Goal: Book appointment/travel/reservation

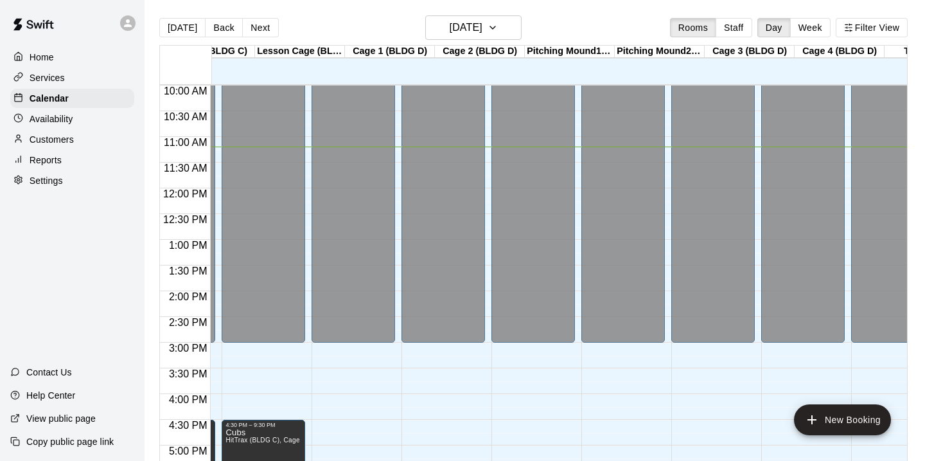
scroll to position [0, 156]
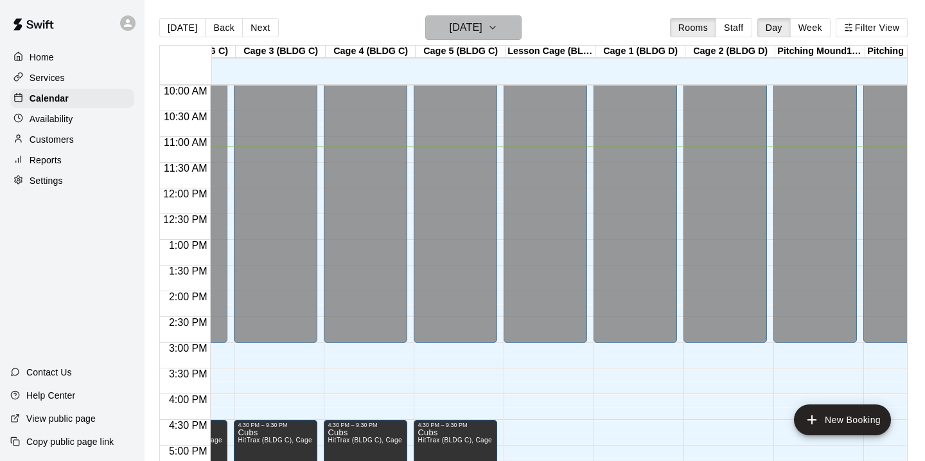
click at [498, 26] on icon "button" at bounding box center [493, 27] width 10 height 15
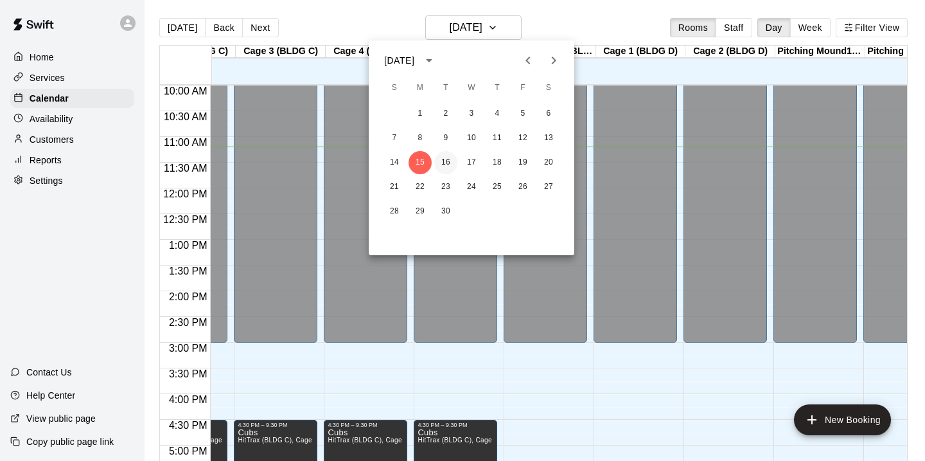
click at [445, 163] on button "16" at bounding box center [445, 162] width 23 height 23
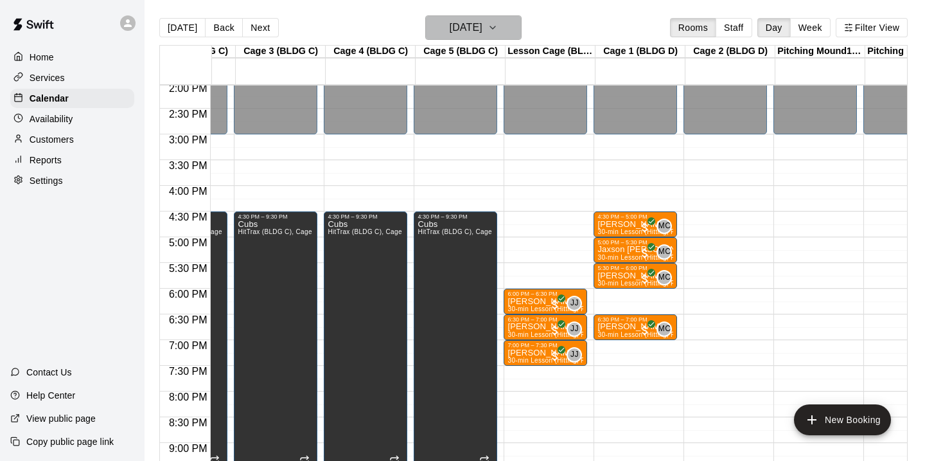
click at [503, 24] on button "[DATE]" at bounding box center [473, 27] width 96 height 24
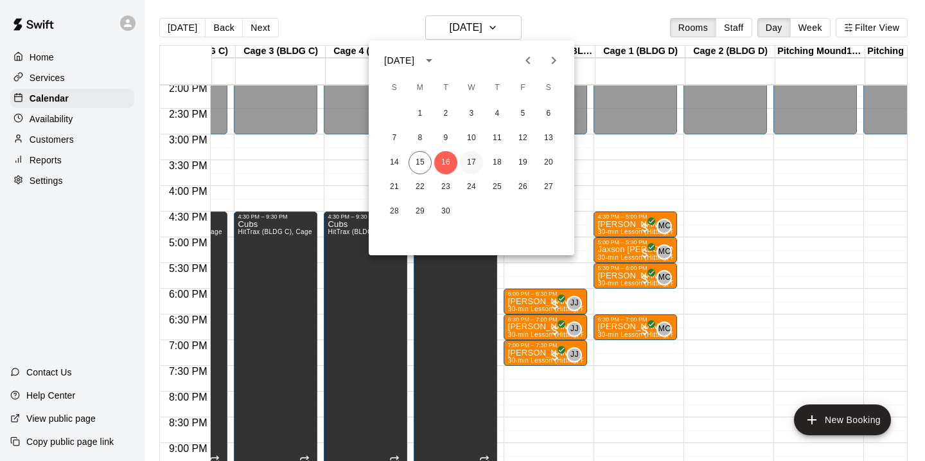
click at [473, 158] on button "17" at bounding box center [471, 162] width 23 height 23
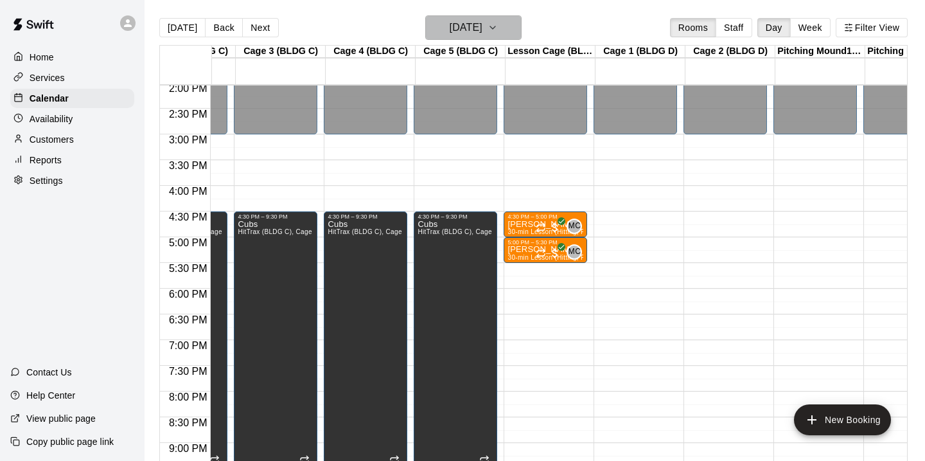
click at [477, 37] on h6 "[DATE]" at bounding box center [466, 28] width 33 height 18
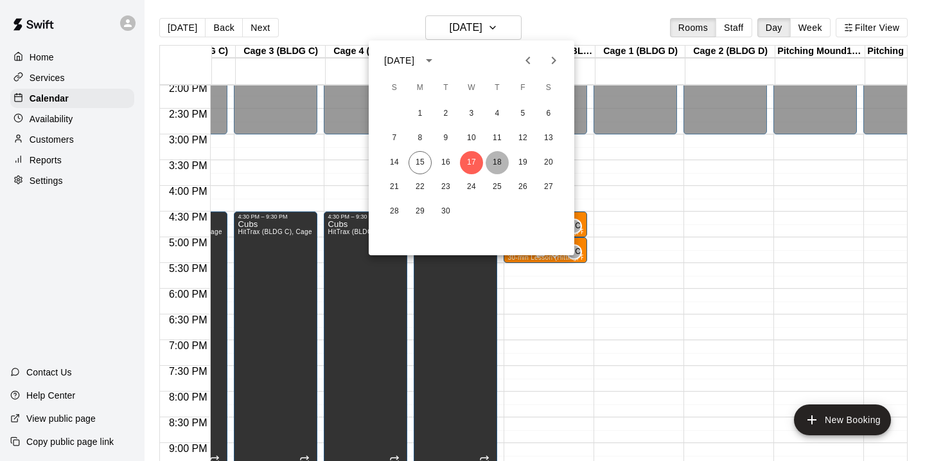
click at [491, 160] on button "18" at bounding box center [497, 162] width 23 height 23
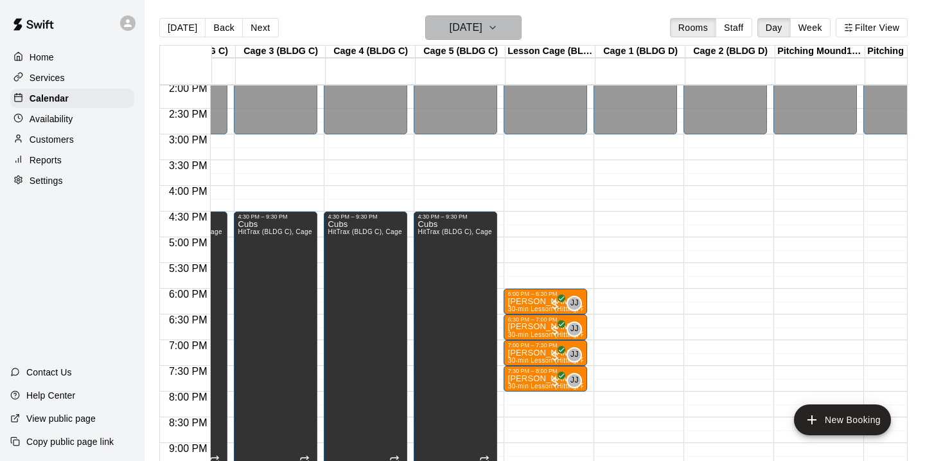
click at [497, 37] on button "[DATE]" at bounding box center [473, 27] width 96 height 24
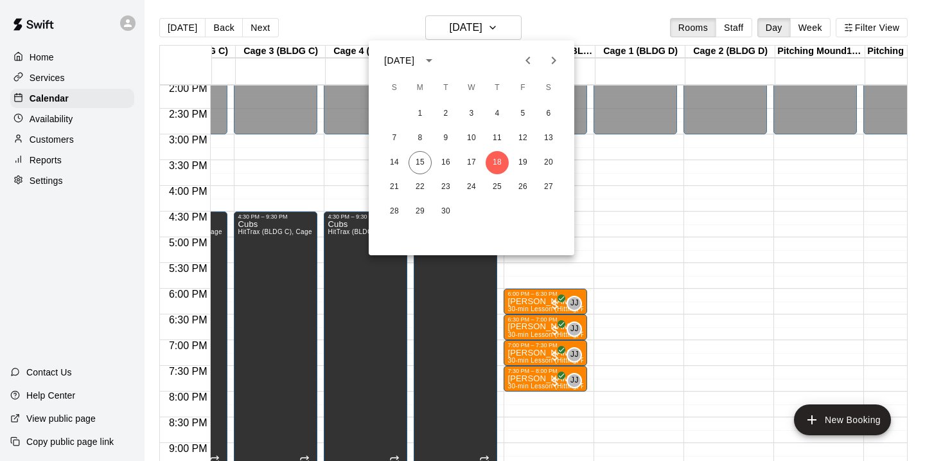
click at [617, 197] on div at bounding box center [462, 230] width 925 height 461
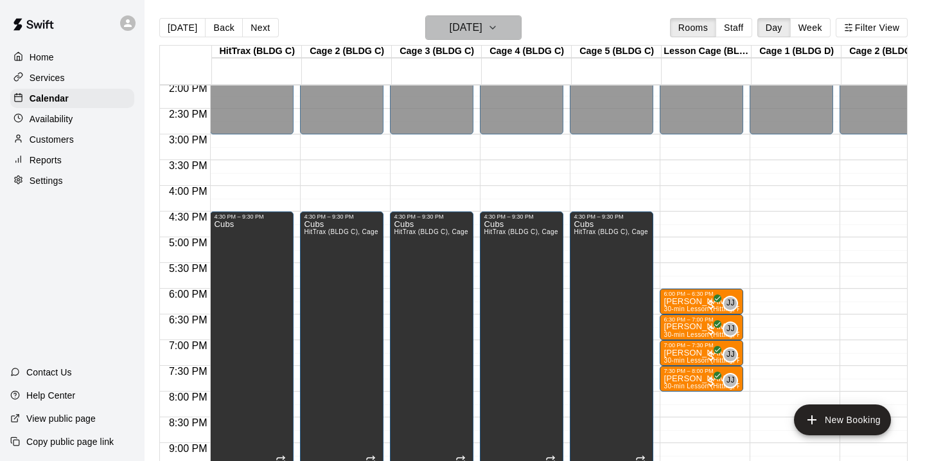
click at [487, 39] on button "[DATE]" at bounding box center [473, 27] width 96 height 24
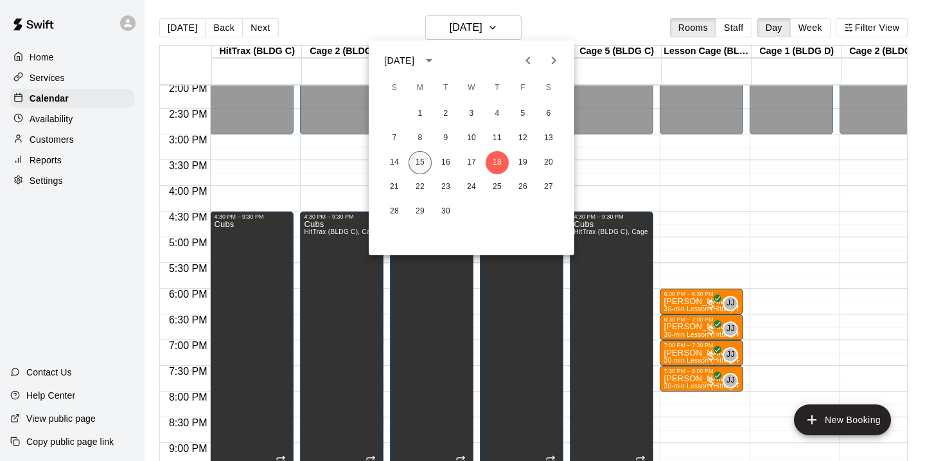
click at [422, 161] on button "15" at bounding box center [420, 162] width 23 height 23
